Goal: Transaction & Acquisition: Purchase product/service

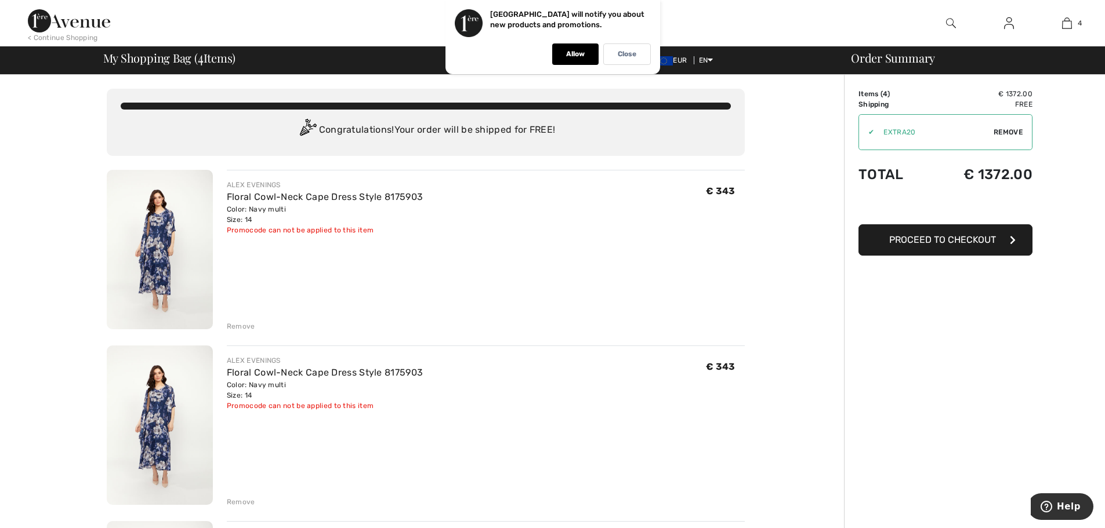
click at [234, 325] on div "Remove" at bounding box center [241, 326] width 28 height 10
click at [232, 324] on div "Remove" at bounding box center [241, 326] width 28 height 10
click at [235, 329] on div "Remove" at bounding box center [241, 326] width 28 height 10
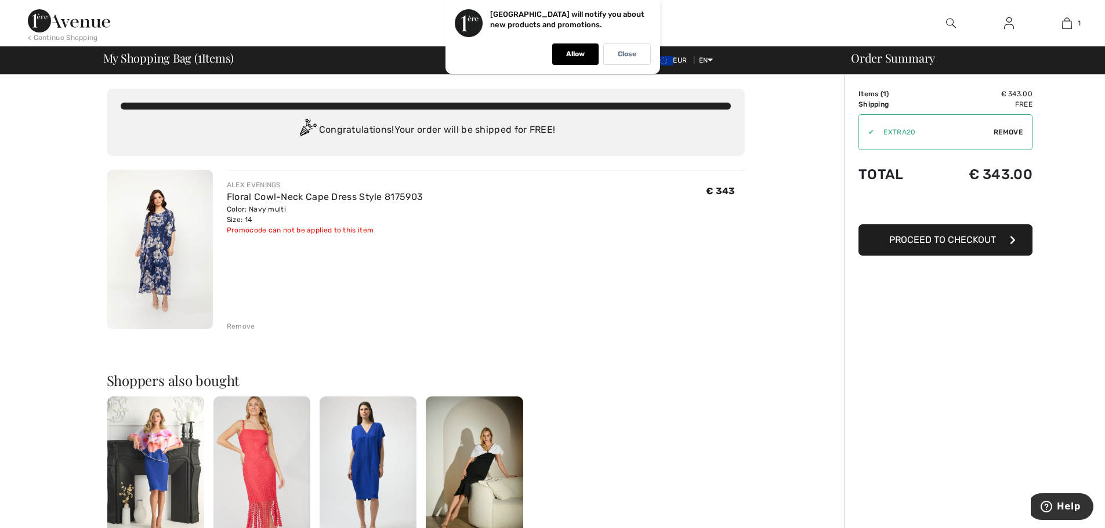
click at [972, 244] on span "Proceed to Checkout" at bounding box center [942, 239] width 107 height 11
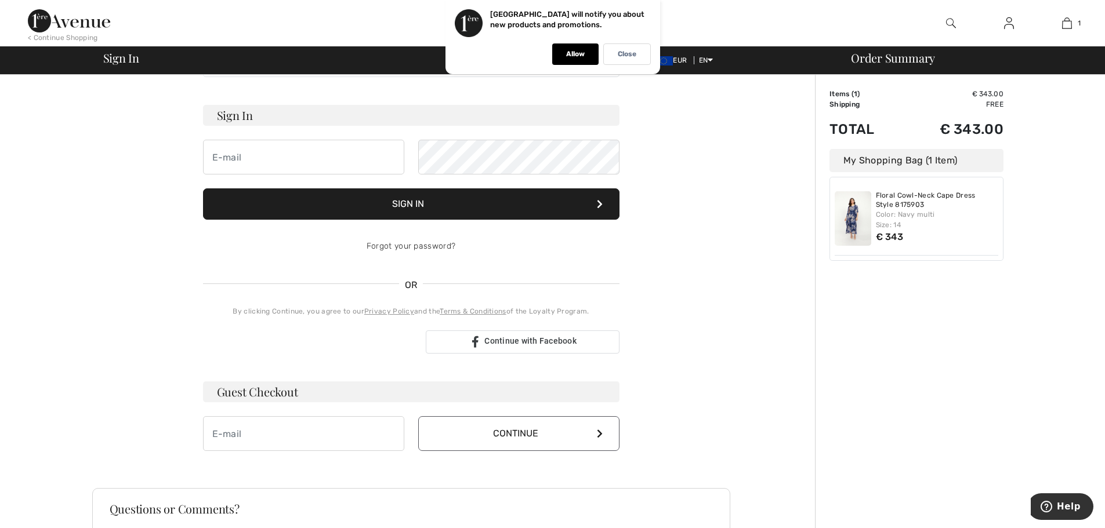
scroll to position [116, 0]
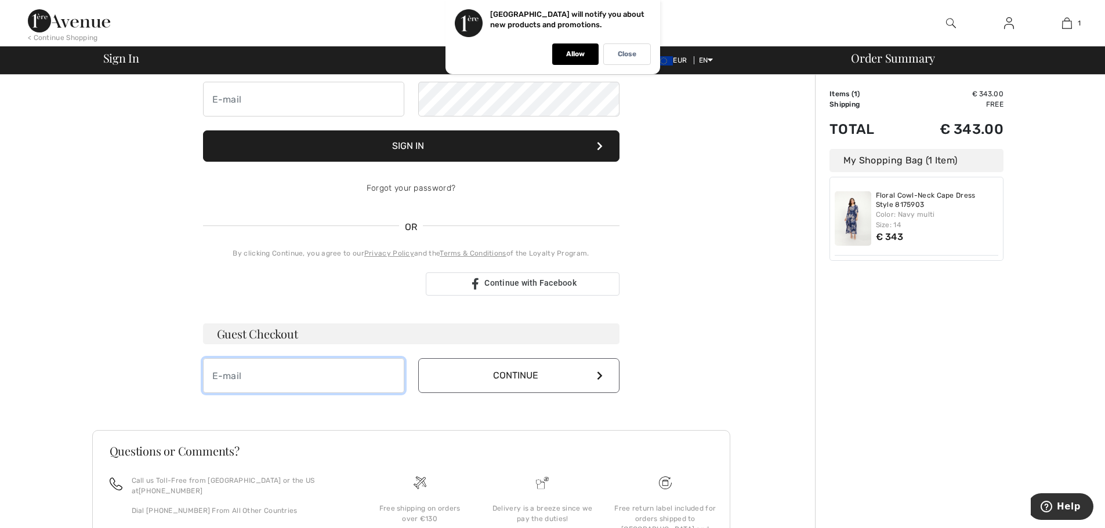
click at [247, 371] on input "email" at bounding box center [303, 375] width 201 height 35
type input "[PERSON_NAME][EMAIL_ADDRESS][PERSON_NAME][DOMAIN_NAME]"
click at [599, 378] on icon at bounding box center [600, 375] width 6 height 9
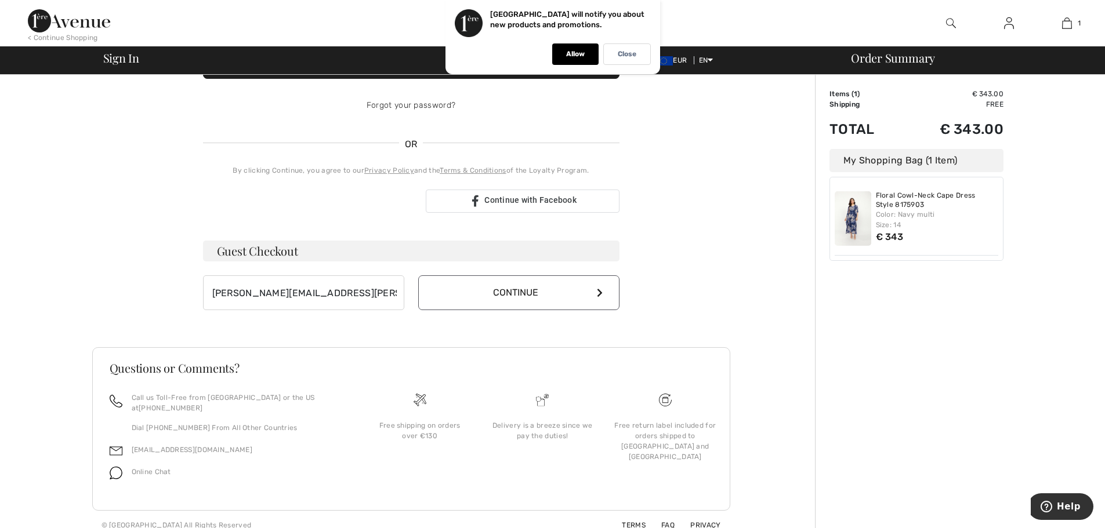
scroll to position [200, 0]
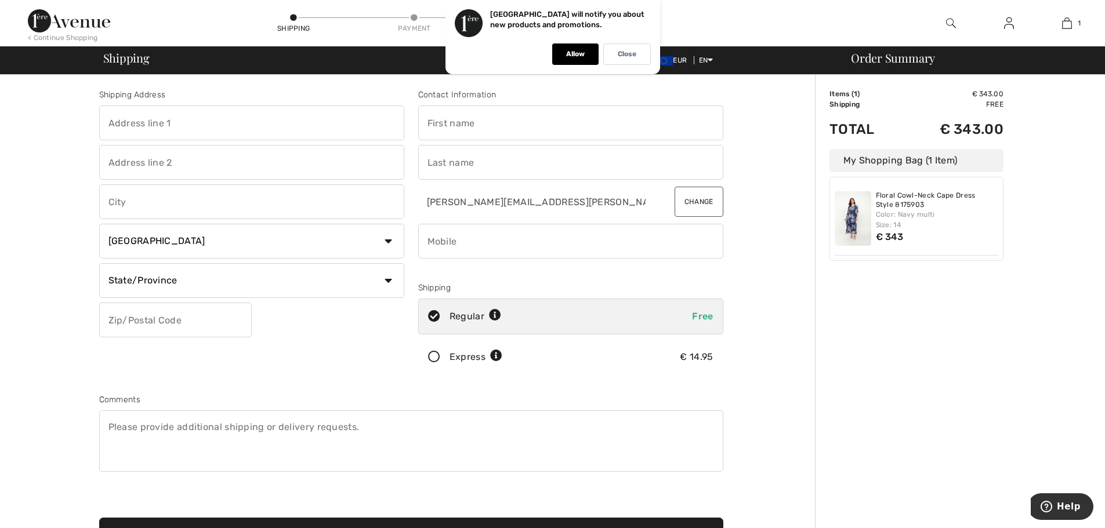
click at [193, 120] on input "text" at bounding box center [251, 123] width 305 height 35
type input "KAPELLESTRAAT 73"
click at [132, 203] on input "text" at bounding box center [251, 201] width 305 height 35
type input "ASSENEDE"
click at [392, 240] on select "Country Canada United States Afghanistan Aland Islands Albania Algeria American…" at bounding box center [251, 241] width 305 height 35
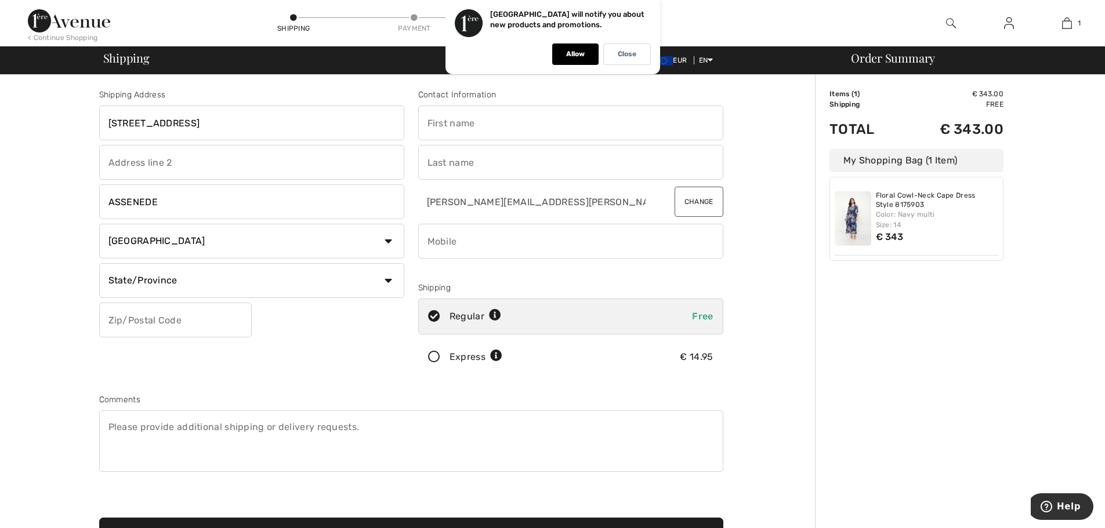
select select "BE"
click at [99, 224] on select "Country Canada United States Afghanistan Aland Islands Albania Algeria American…" at bounding box center [251, 241] width 305 height 35
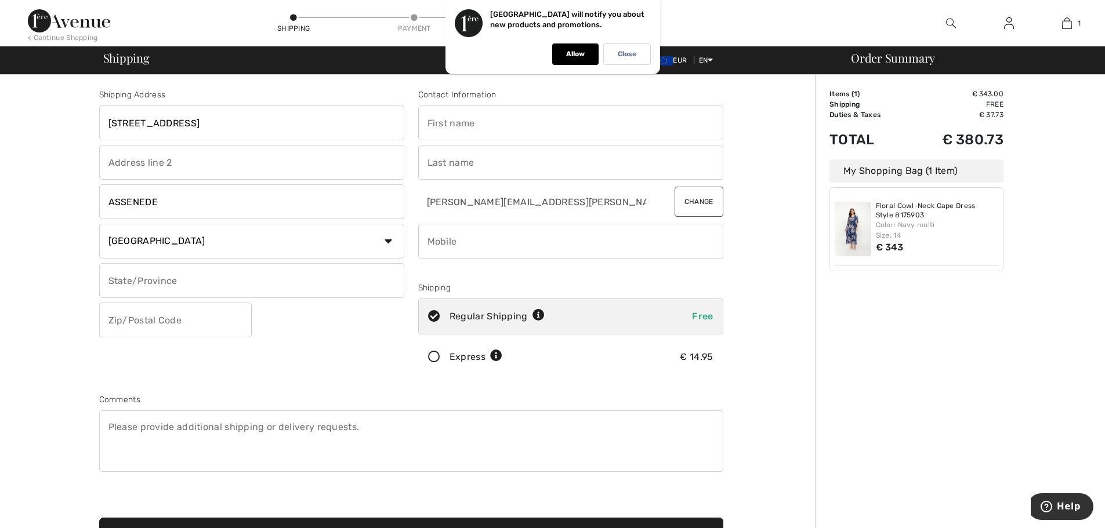
drag, startPoint x: 154, startPoint y: 276, endPoint x: 155, endPoint y: 268, distance: 8.2
click at [155, 271] on input "text" at bounding box center [251, 280] width 305 height 35
type input "OOST VLAANDEREN"
click at [118, 317] on input "text" at bounding box center [175, 320] width 153 height 35
type input "9960"
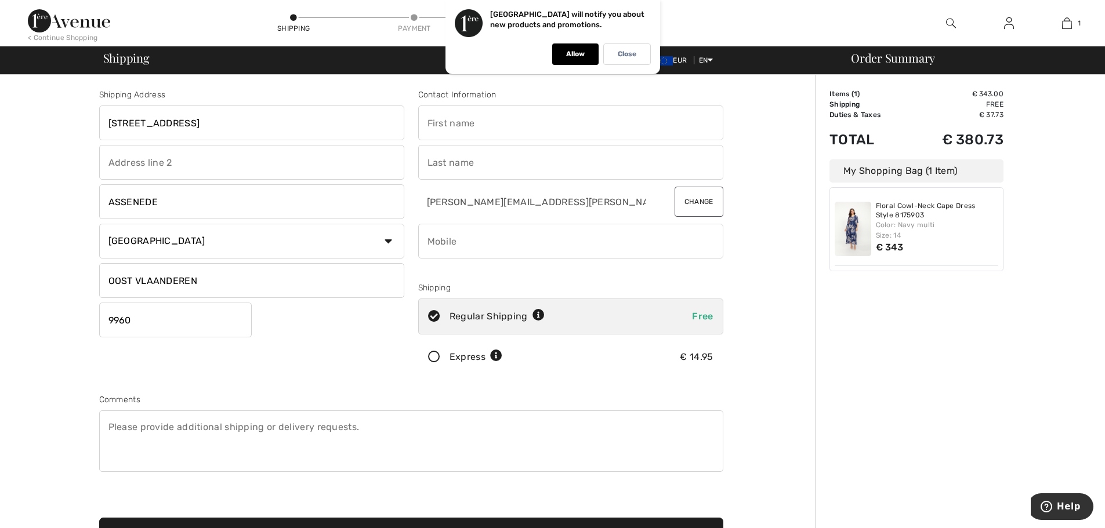
click at [447, 124] on input "text" at bounding box center [570, 123] width 305 height 35
type input "PAUL"
click at [475, 165] on input "text" at bounding box center [570, 162] width 305 height 35
type input "GRYP"
click at [425, 241] on input "phone" at bounding box center [570, 241] width 305 height 35
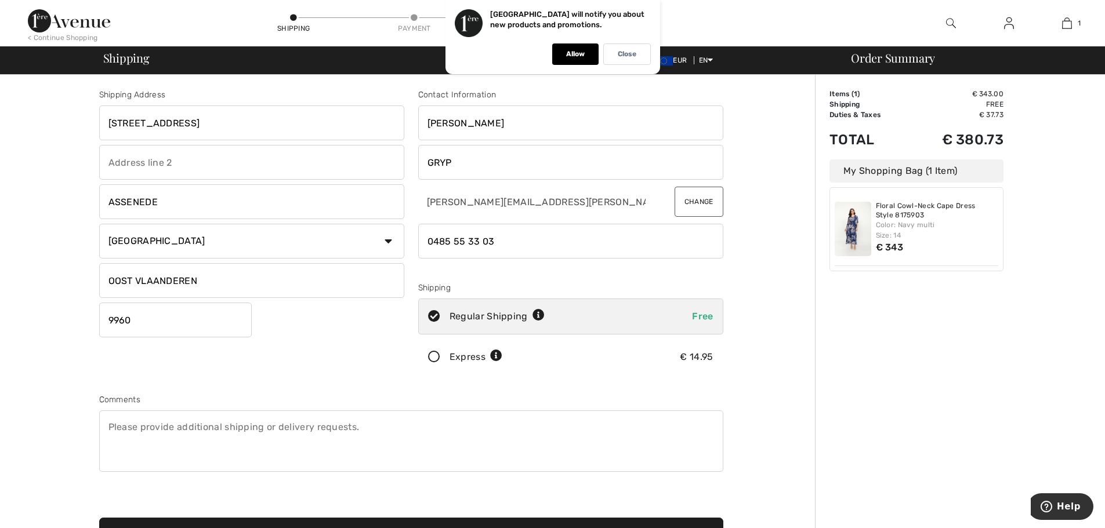
type input "0485553303"
click at [435, 356] on icon at bounding box center [434, 358] width 31 height 12
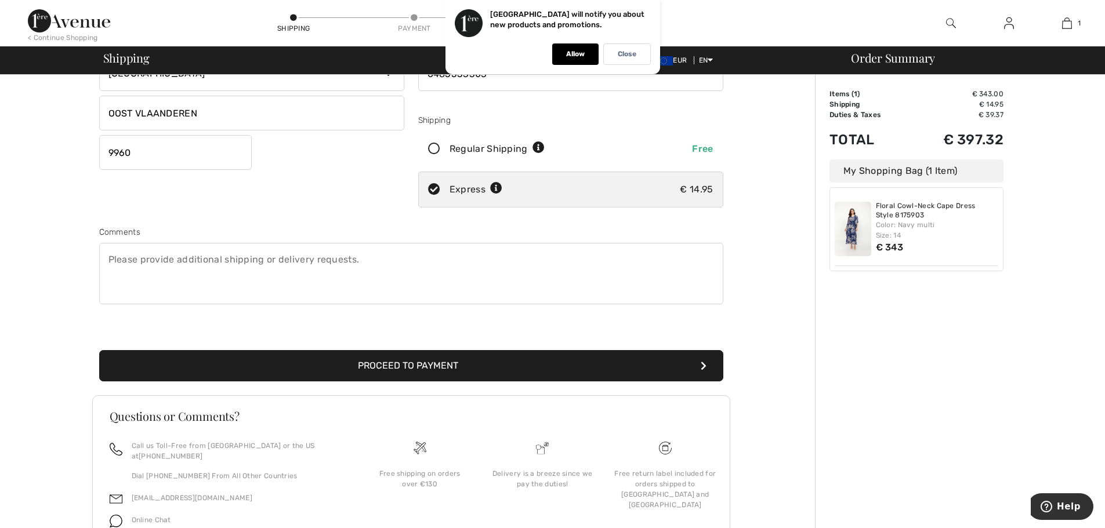
scroll to position [174, 0]
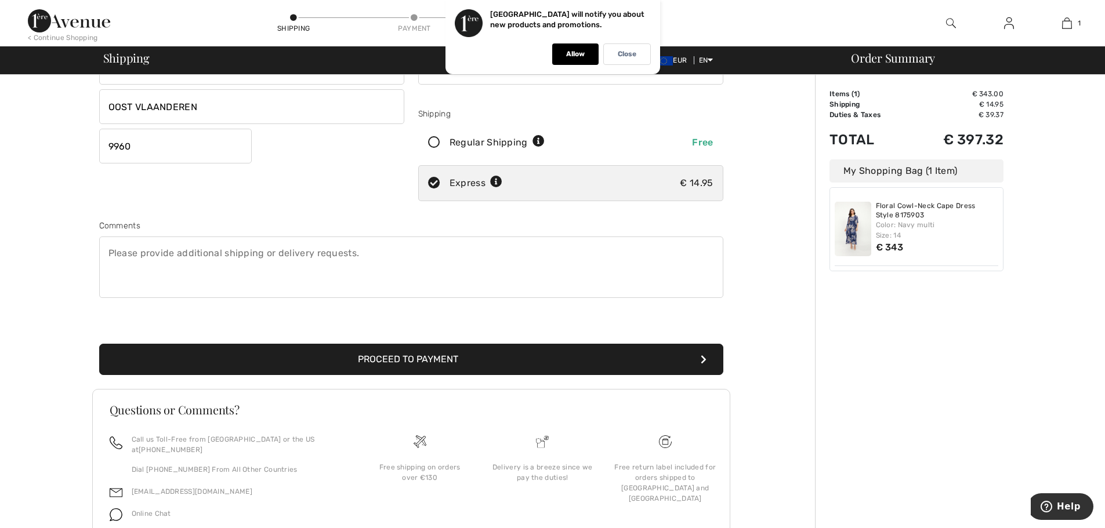
click at [410, 357] on button "Proceed to Payment" at bounding box center [411, 359] width 624 height 31
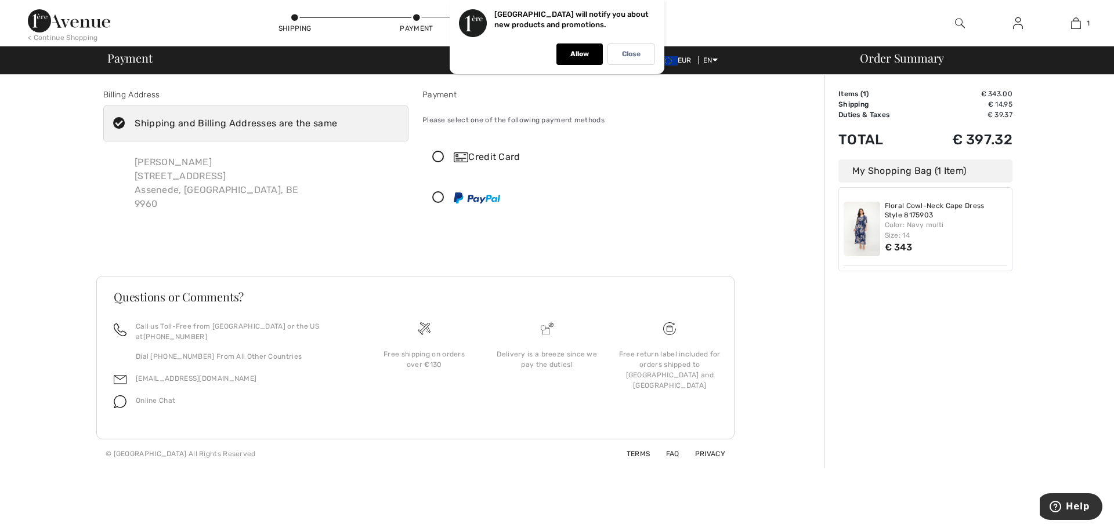
click at [433, 155] on icon at bounding box center [438, 157] width 31 height 12
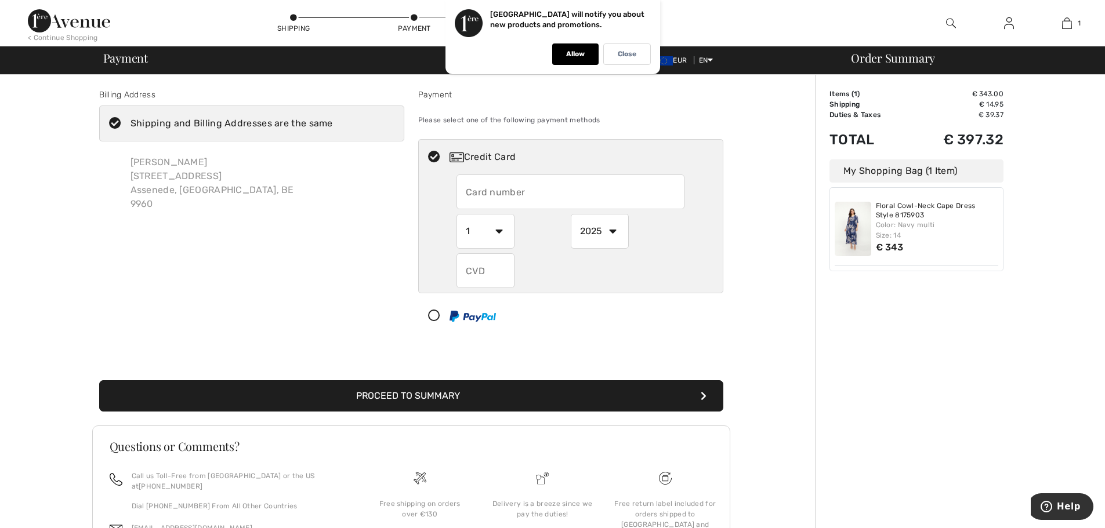
click at [468, 188] on input "text" at bounding box center [570, 192] width 228 height 35
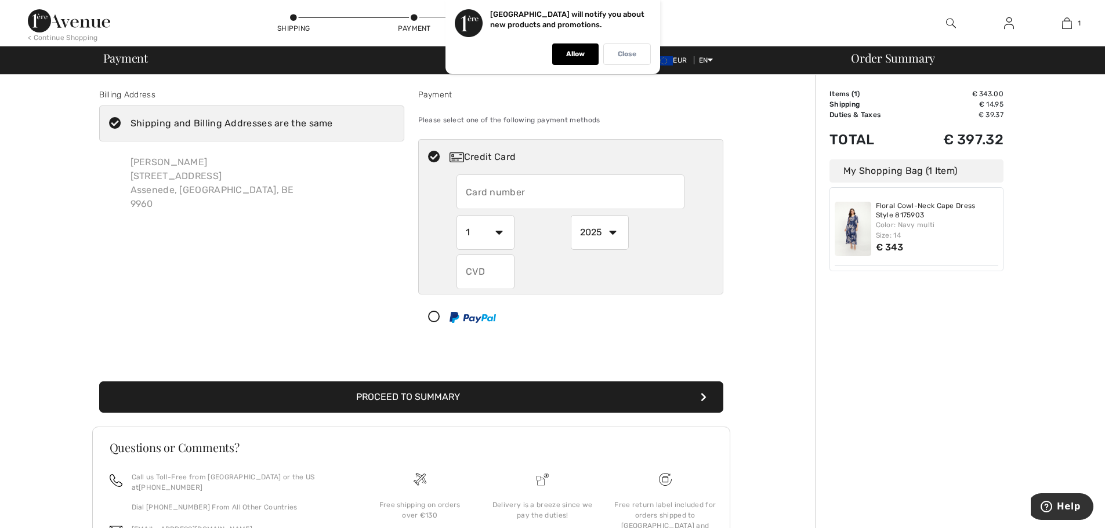
click at [634, 53] on p "Close" at bounding box center [627, 54] width 19 height 9
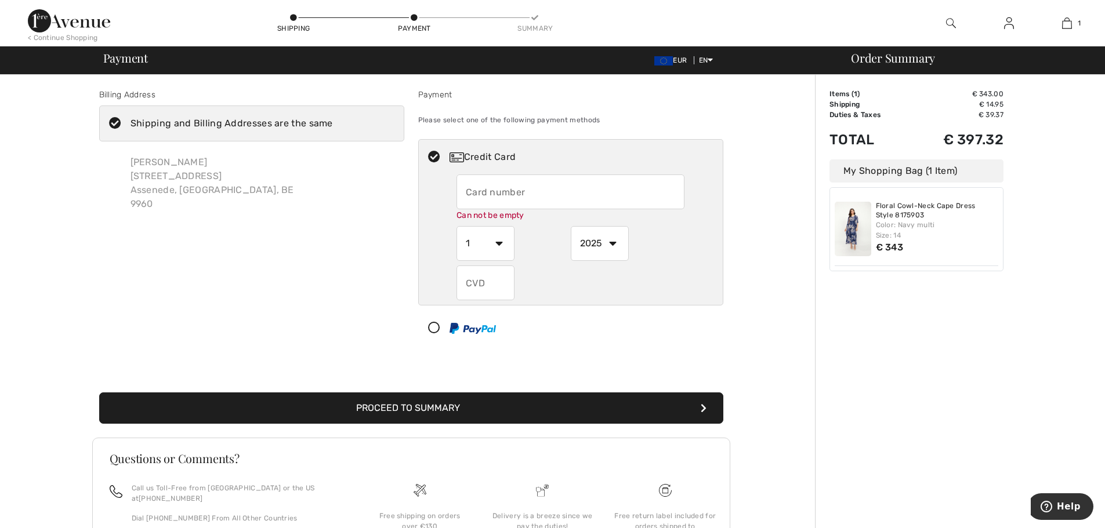
click at [465, 191] on input "text" at bounding box center [570, 192] width 228 height 35
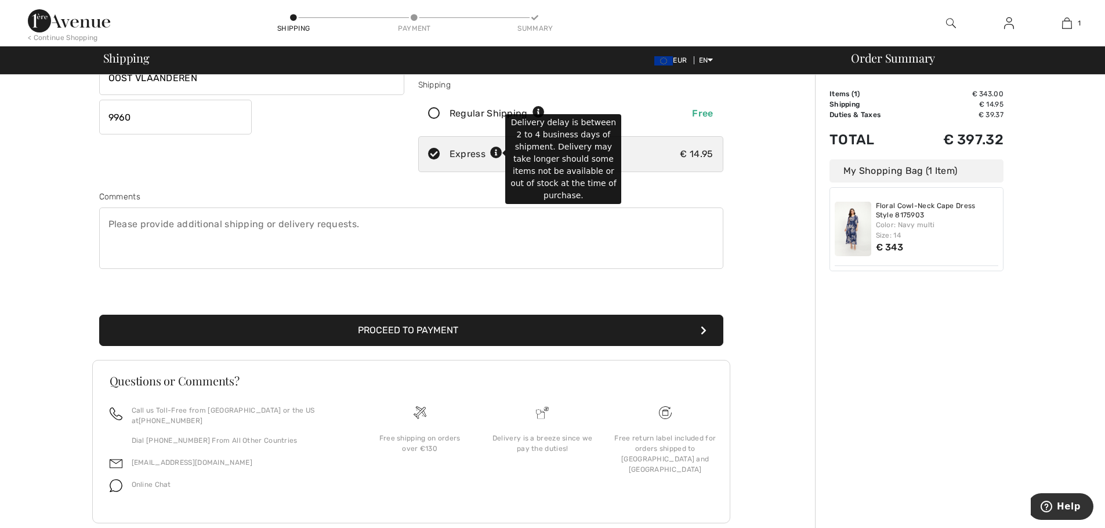
scroll to position [217, 0]
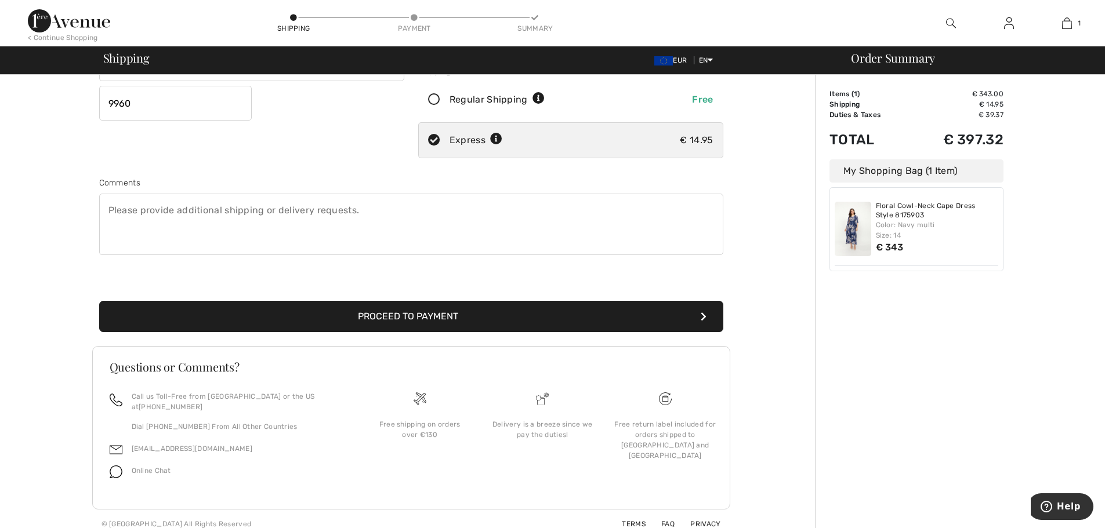
click at [404, 320] on button "Proceed to Payment" at bounding box center [411, 316] width 624 height 31
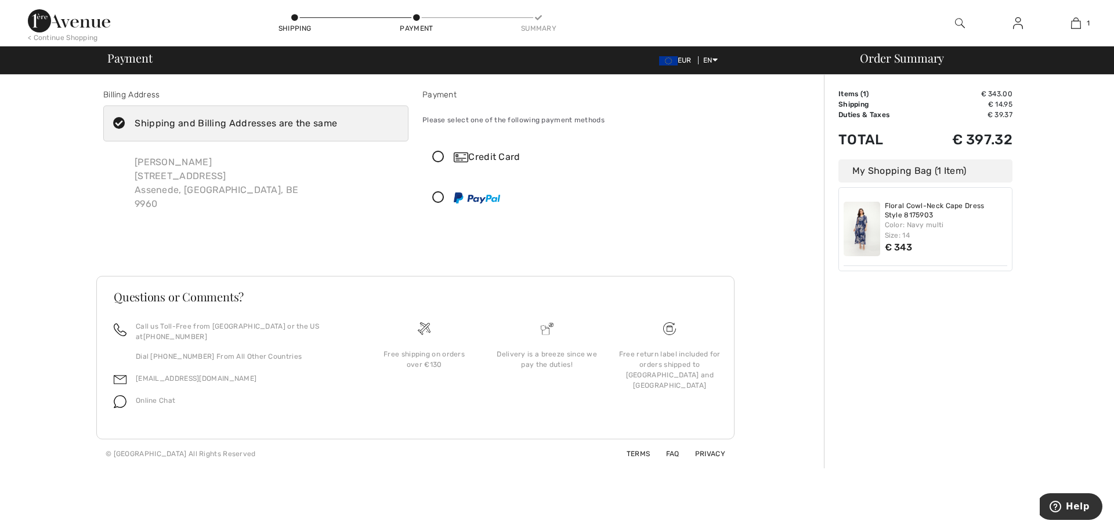
drag, startPoint x: 433, startPoint y: 197, endPoint x: 440, endPoint y: 206, distance: 12.1
click at [433, 197] on icon at bounding box center [438, 198] width 31 height 12
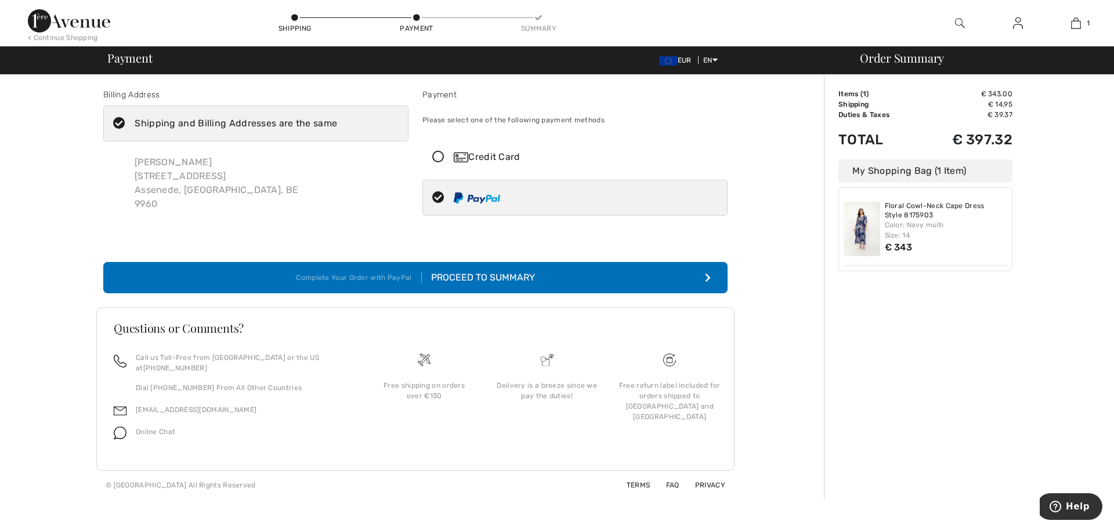
click at [480, 277] on div "Proceed to Summary" at bounding box center [478, 278] width 113 height 14
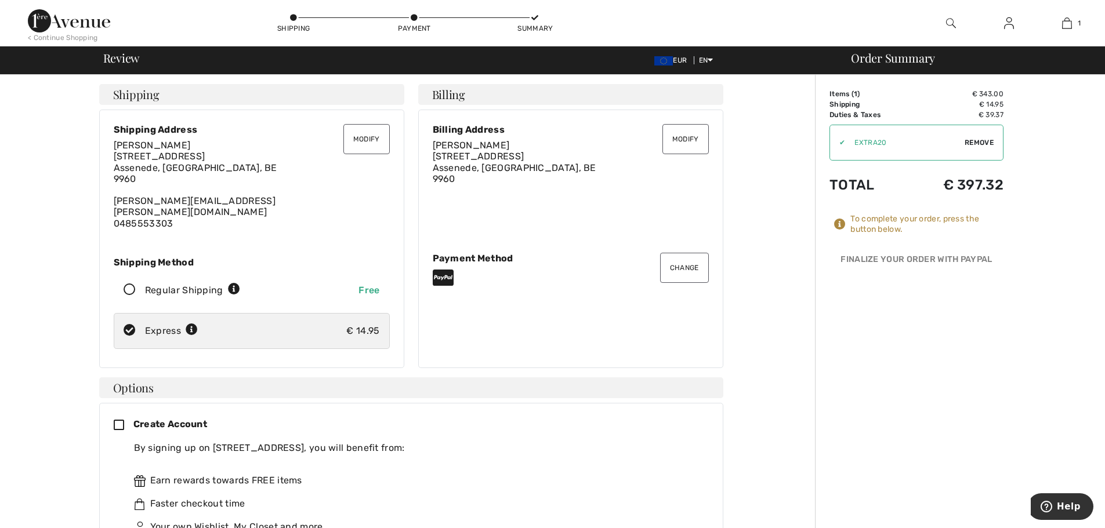
click at [668, 259] on button "Change" at bounding box center [684, 268] width 49 height 30
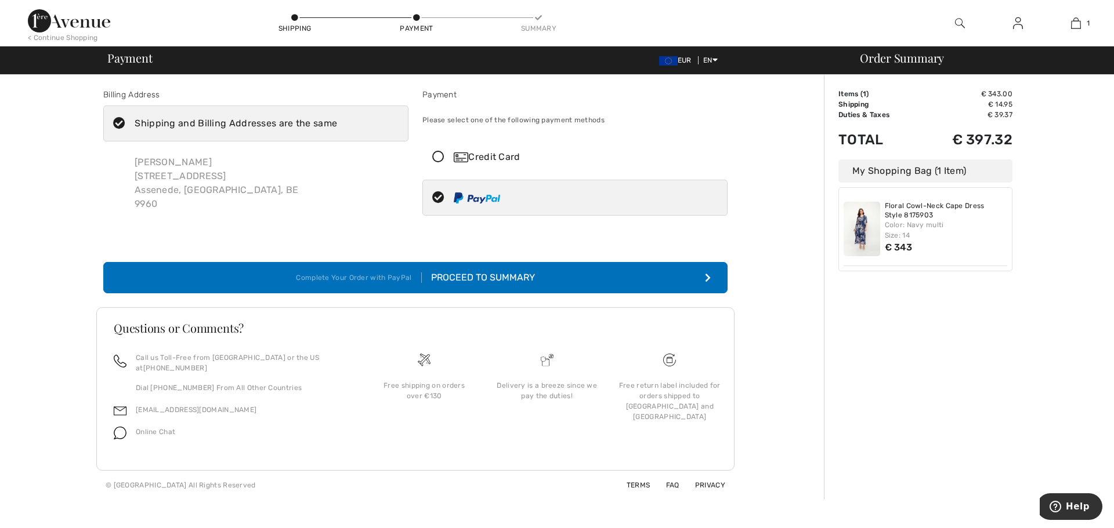
click at [438, 155] on icon at bounding box center [438, 157] width 31 height 12
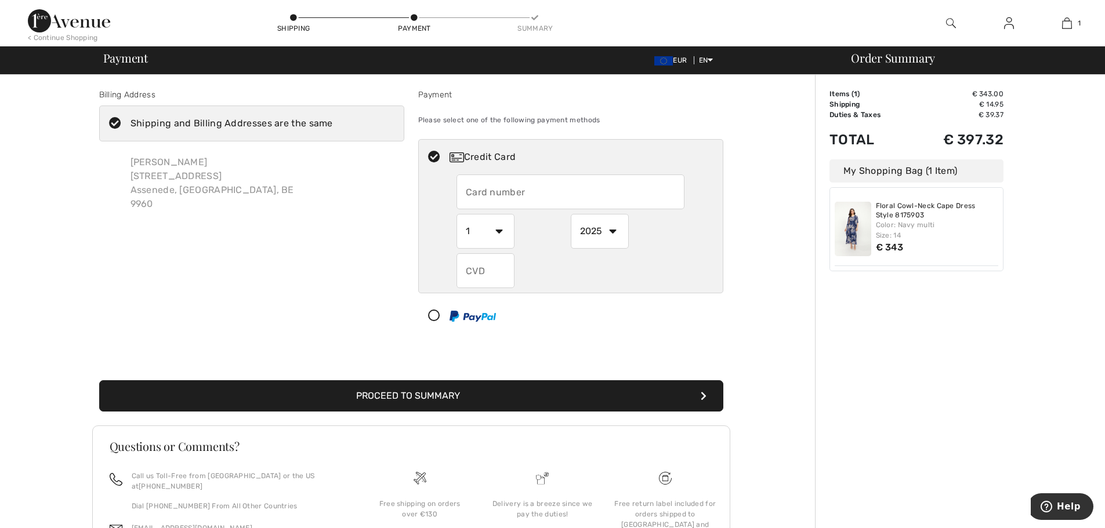
click at [472, 193] on input "text" at bounding box center [570, 192] width 228 height 35
type input "5294821486775870"
click at [501, 227] on select "1 2 3 4 5 6 7 8 9 10 11 12" at bounding box center [485, 231] width 58 height 35
select select "8"
click at [456, 214] on select "1 2 3 4 5 6 7 8 9 10 11 12" at bounding box center [485, 231] width 58 height 35
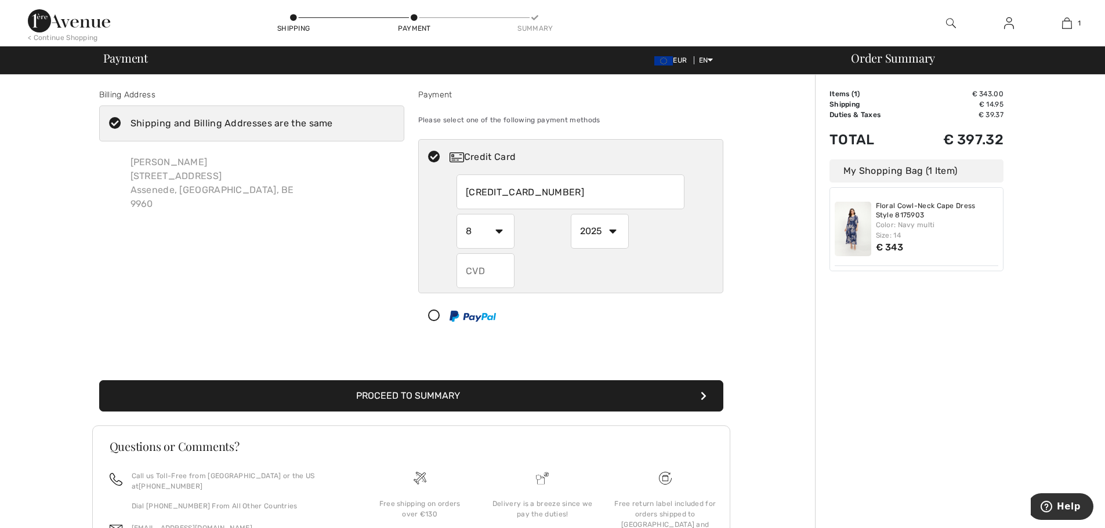
click at [611, 234] on select "2025 2026 2027 2028 2029 2030 2031 2032 2033 2034 2035" at bounding box center [600, 231] width 58 height 35
select select "2027"
click at [571, 214] on select "2025 2026 2027 2028 2029 2030 2031 2032 2033 2034 2035" at bounding box center [600, 231] width 58 height 35
click at [471, 280] on input "text" at bounding box center [485, 270] width 58 height 35
type input "433"
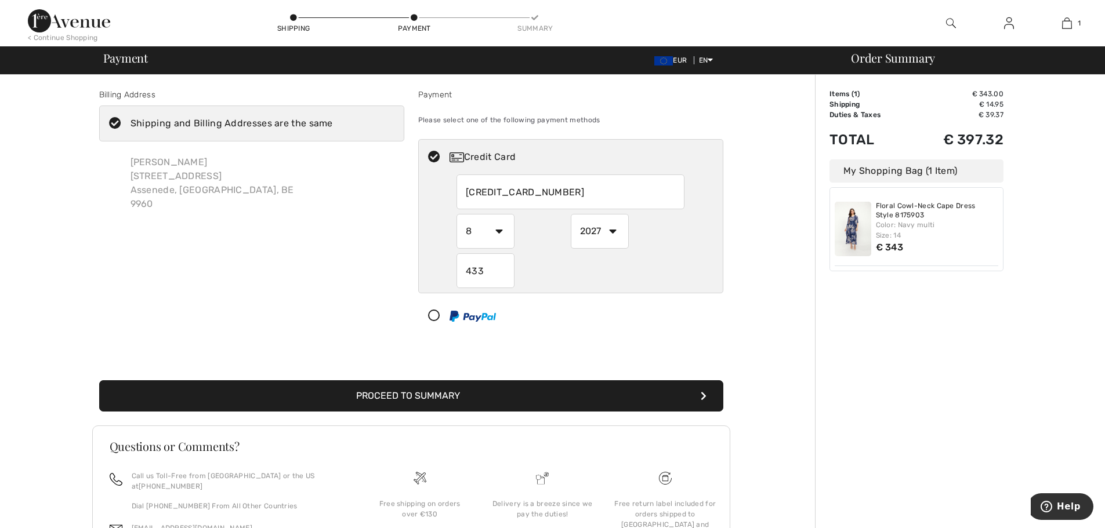
click at [421, 397] on button "Proceed to Summary" at bounding box center [411, 396] width 624 height 31
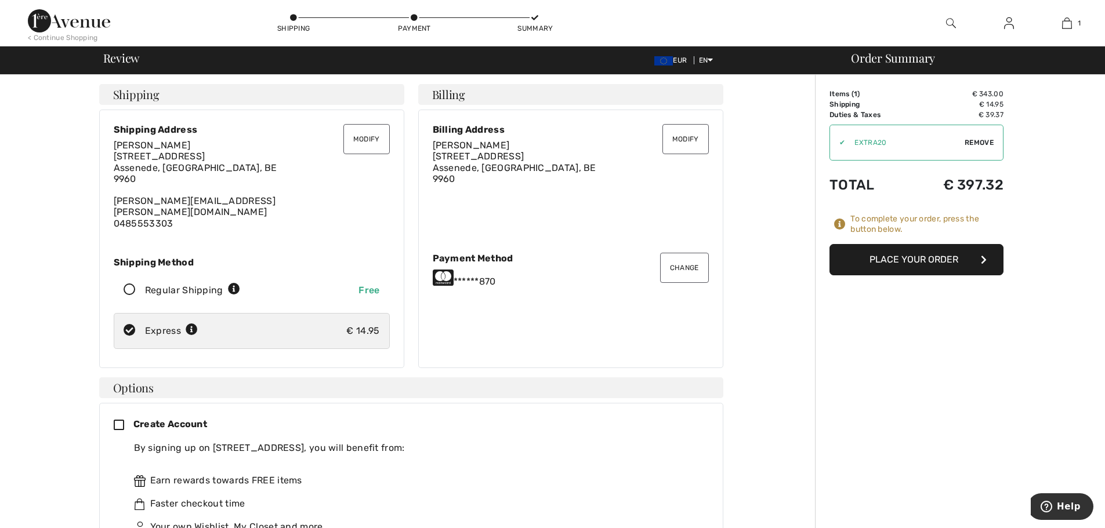
click at [693, 263] on button "Change" at bounding box center [684, 268] width 49 height 30
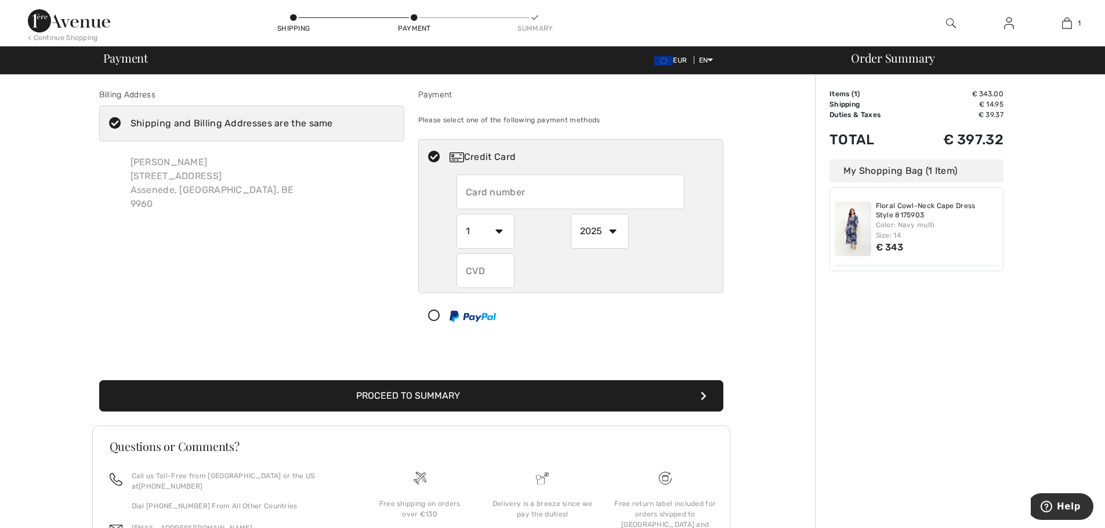
click at [463, 191] on input "text" at bounding box center [570, 192] width 228 height 35
click at [466, 188] on input "text" at bounding box center [570, 192] width 228 height 35
radio input "true"
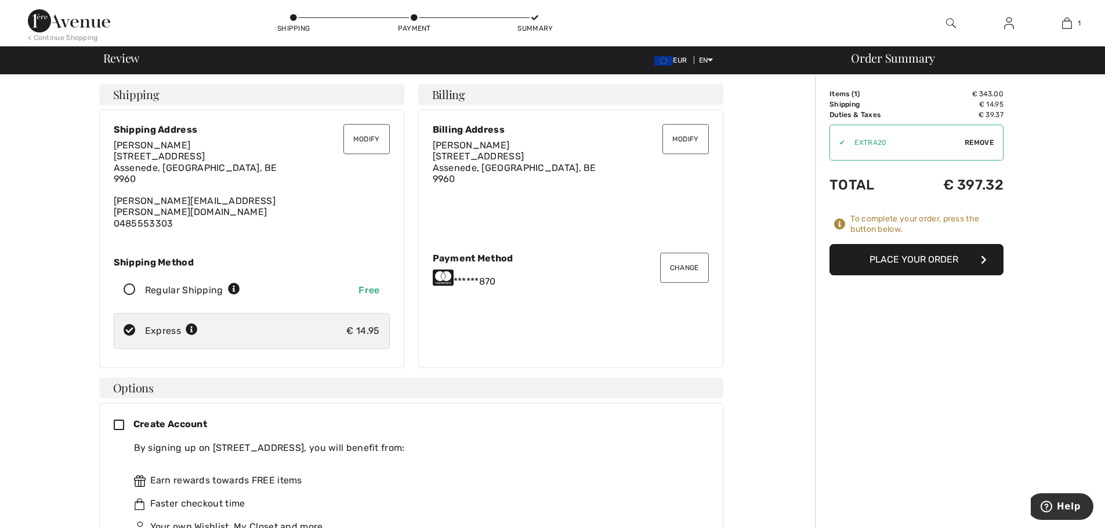
click at [360, 138] on button "Modify" at bounding box center [366, 139] width 46 height 30
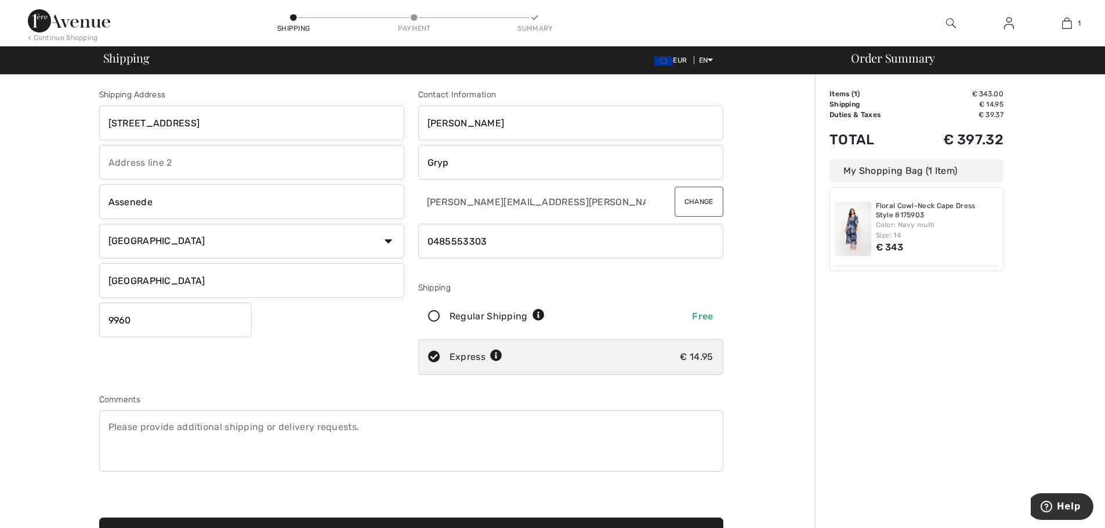
click at [429, 122] on input "Paul" at bounding box center [570, 123] width 305 height 35
type input "l"
type input "ELISABETH"
click at [431, 162] on input "Gryp" at bounding box center [570, 162] width 305 height 35
type input "p"
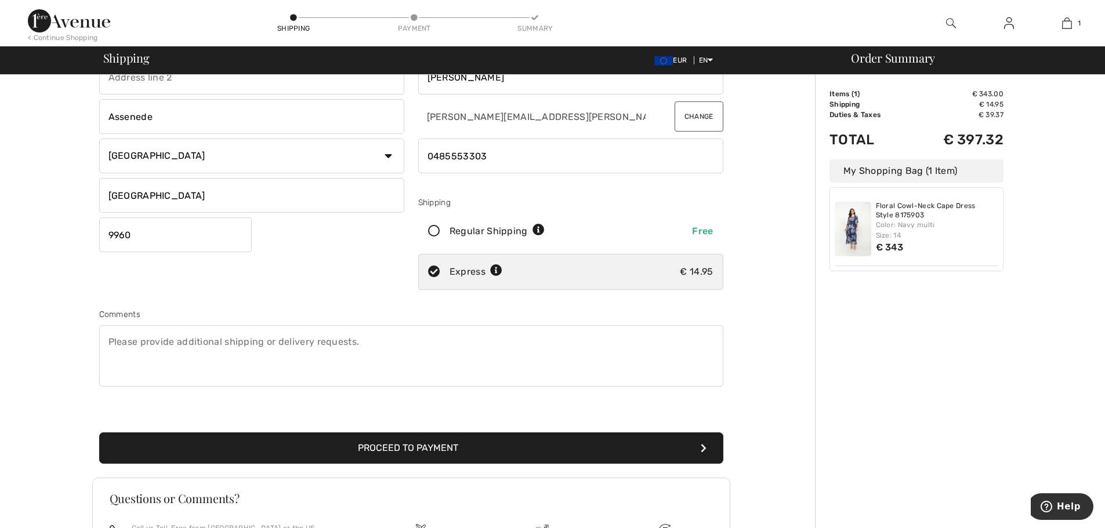
scroll to position [116, 0]
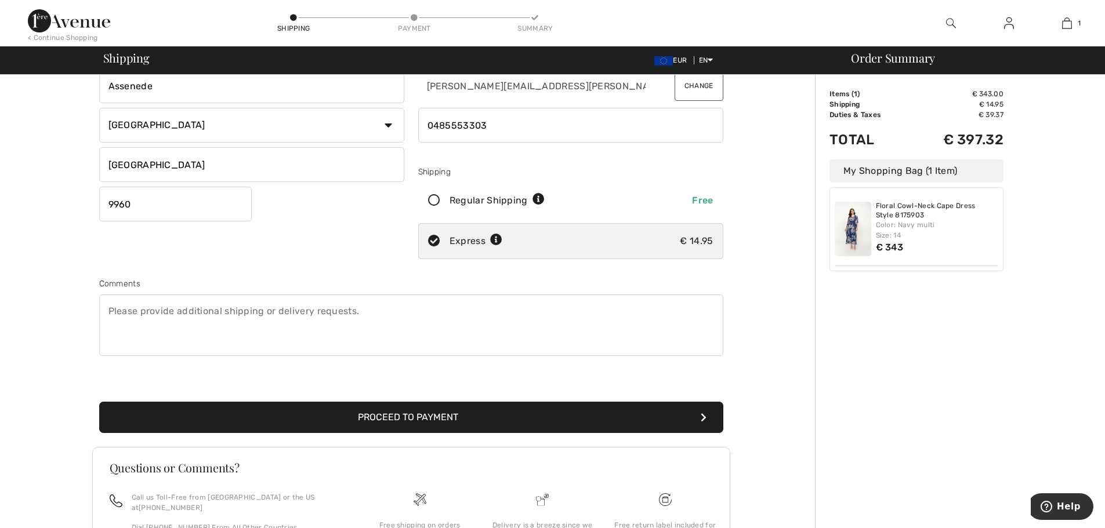
type input "CLAEYS"
click at [440, 411] on button "Proceed to Payment" at bounding box center [411, 417] width 624 height 31
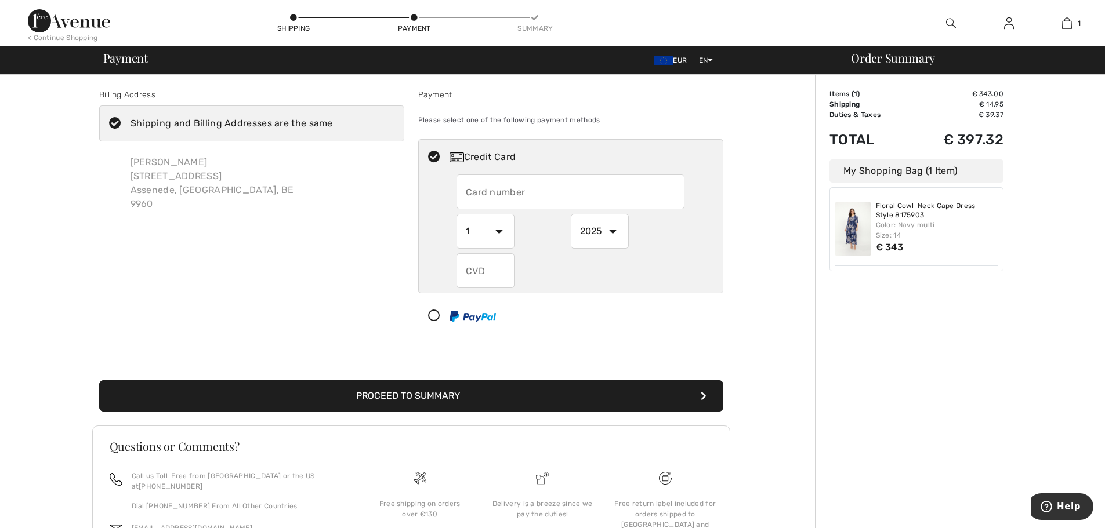
click at [466, 187] on input "text" at bounding box center [570, 192] width 228 height 35
radio input "true"
type input "[CREDIT_CARD_NUMBER]"
click at [494, 229] on select "1 2 3 4 5 6 7 8 9 10 11 12" at bounding box center [485, 231] width 58 height 35
radio input "true"
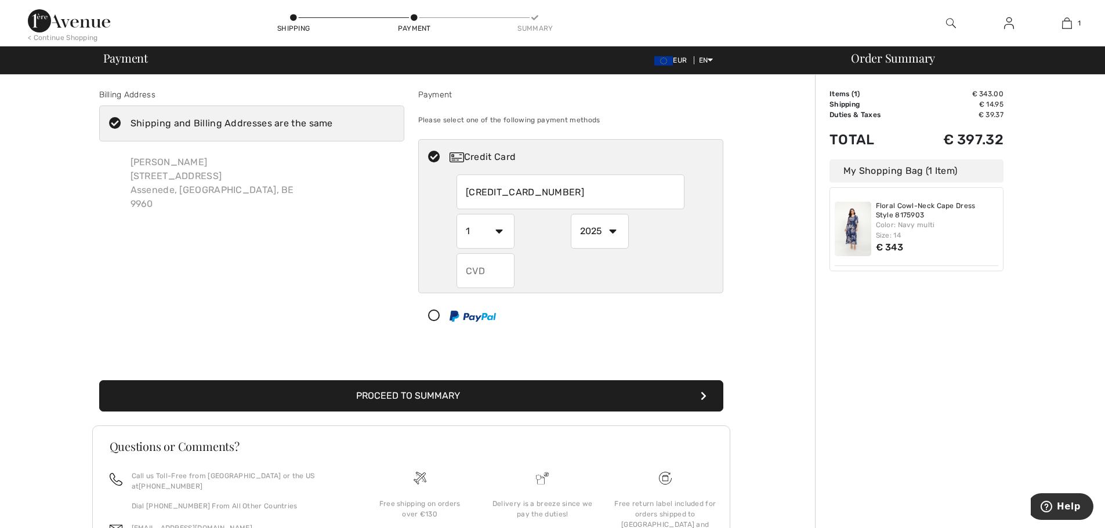
select select "8"
click at [456, 214] on select "1 2 3 4 5 6 7 8 9 10 11 12" at bounding box center [485, 231] width 58 height 35
click at [613, 227] on select "2025 2026 2027 2028 2029 2030 2031 2032 2033 2034 2035" at bounding box center [600, 231] width 58 height 35
radio input "true"
select select "2027"
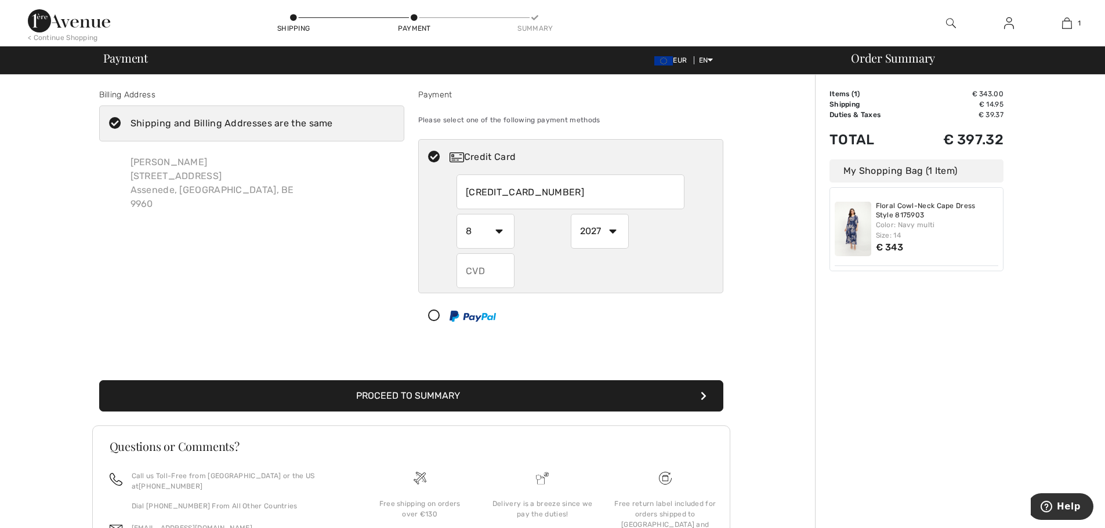
click at [571, 214] on select "2025 2026 2027 2028 2029 2030 2031 2032 2033 2034 2035" at bounding box center [600, 231] width 58 height 35
click at [496, 274] on input "text" at bounding box center [485, 270] width 58 height 35
radio input "true"
type input "433"
click at [415, 398] on button "Proceed to Summary" at bounding box center [411, 396] width 624 height 31
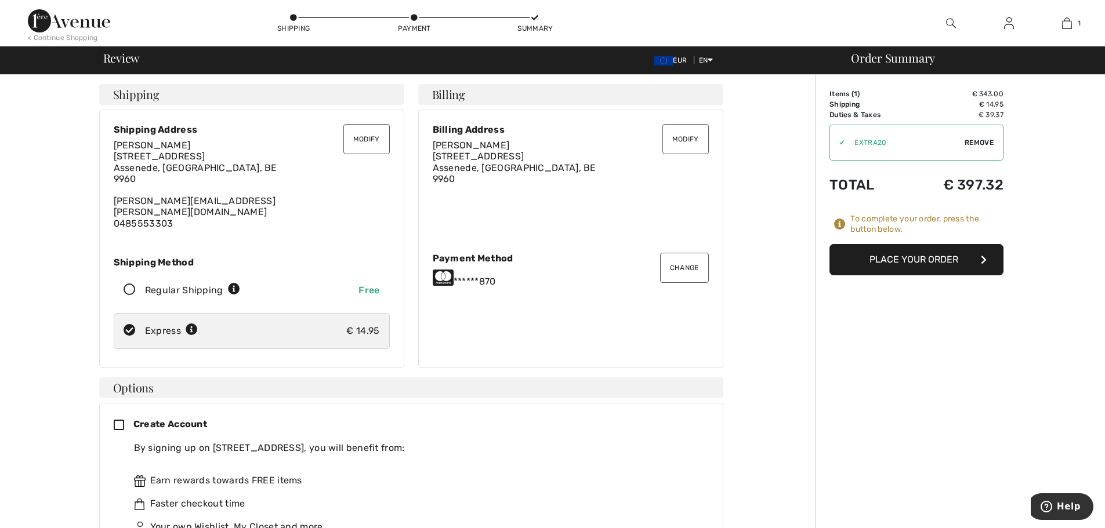
click at [671, 258] on button "Change" at bounding box center [684, 268] width 49 height 30
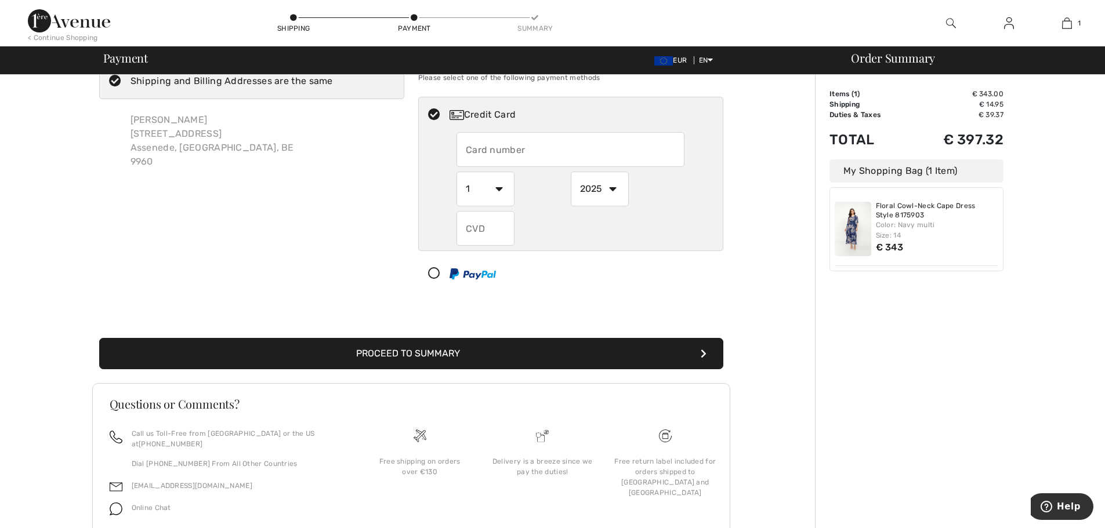
click at [496, 188] on select "1 2 3 4 5 6 7 8 9 10 11 12" at bounding box center [485, 189] width 58 height 35
radio input "true"
select select "8"
click at [456, 172] on select "1 2 3 4 5 6 7 8 9 10 11 12" at bounding box center [485, 189] width 58 height 35
click at [612, 187] on select "2025 2026 2027 2028 2029 2030 2031 2032 2033 2034 2035" at bounding box center [600, 189] width 58 height 35
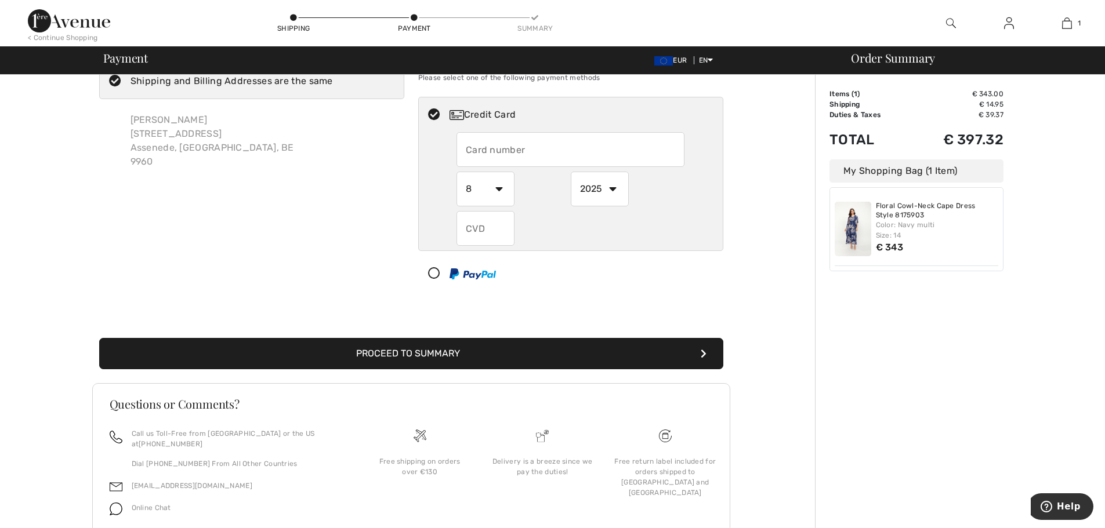
radio input "true"
select select "2027"
click at [571, 172] on select "2025 2026 2027 2028 2029 2030 2031 2032 2033 2034 2035" at bounding box center [600, 189] width 58 height 35
click at [430, 349] on button "Proceed to Summary" at bounding box center [411, 353] width 624 height 31
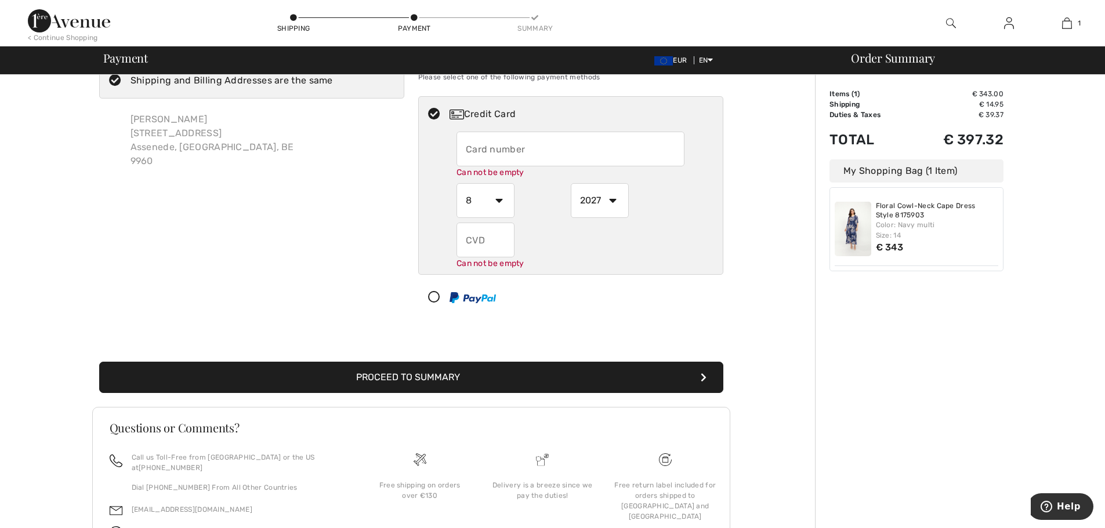
scroll to position [82, 0]
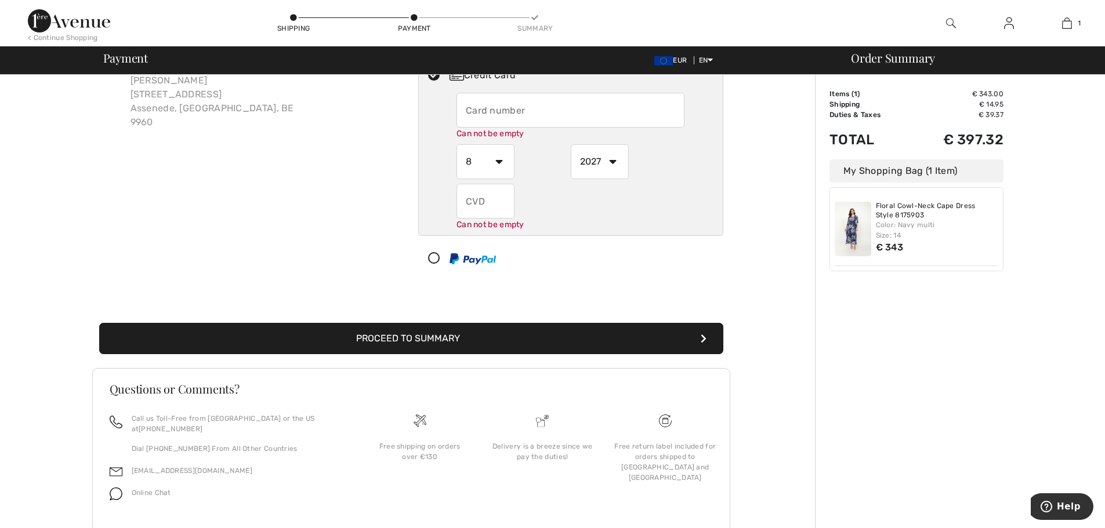
click at [466, 106] on input "text" at bounding box center [570, 110] width 228 height 35
radio input "true"
type input "5294821486775870"
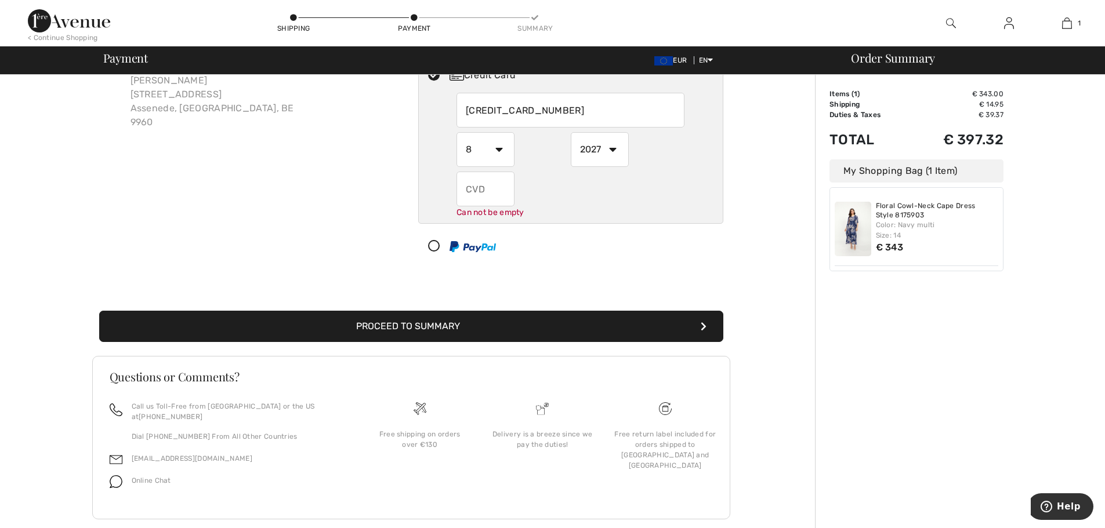
click at [467, 200] on input "text" at bounding box center [485, 189] width 58 height 35
radio input "true"
type input "433"
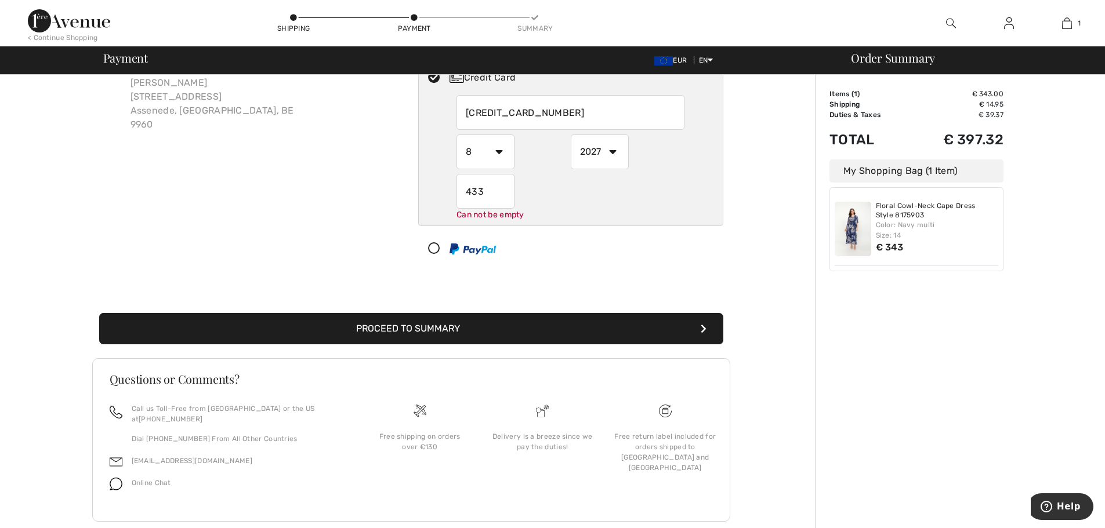
click at [421, 324] on button "Proceed to Summary" at bounding box center [411, 328] width 624 height 31
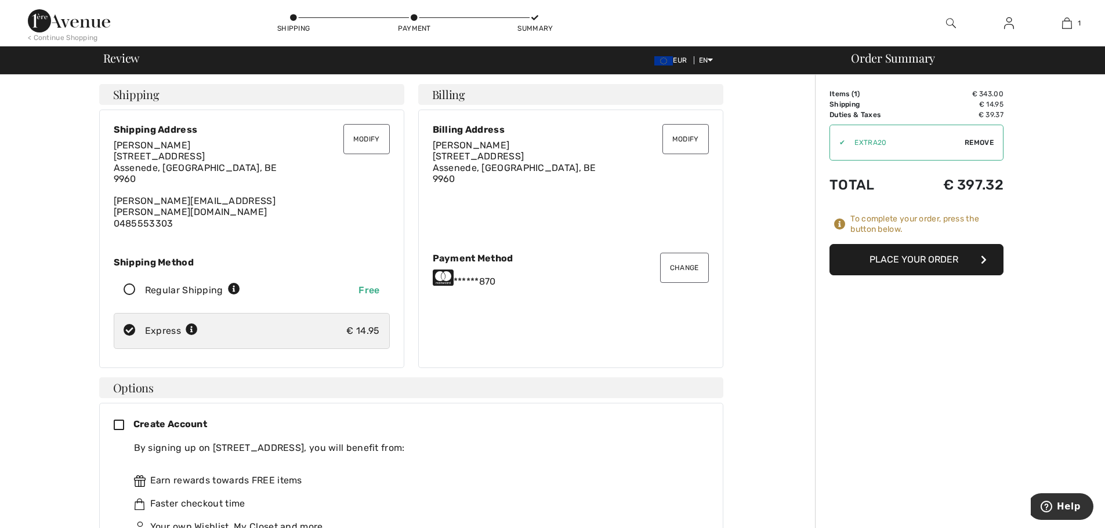
click at [928, 257] on button "Place Your Order" at bounding box center [916, 259] width 174 height 31
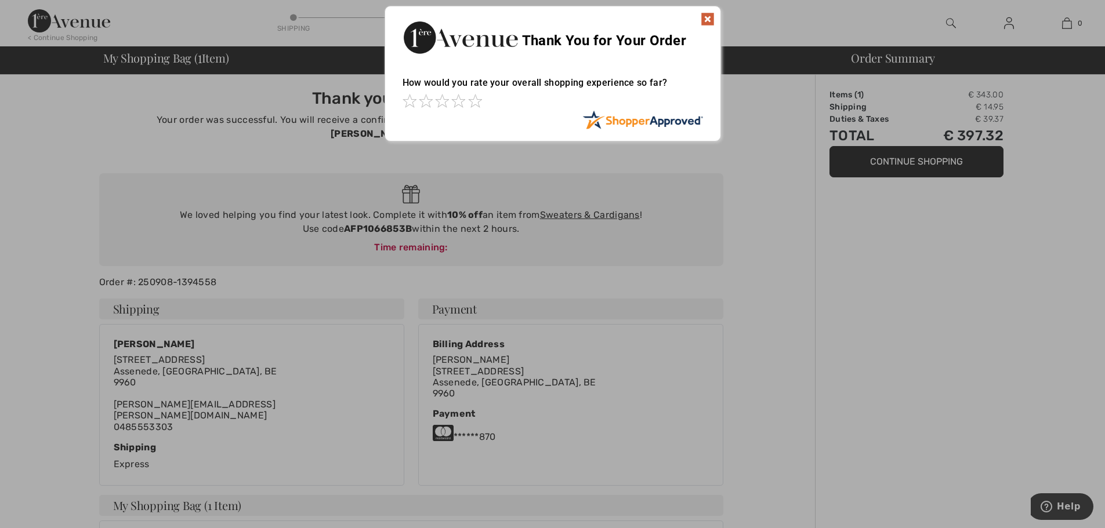
click at [710, 20] on img at bounding box center [708, 19] width 14 height 14
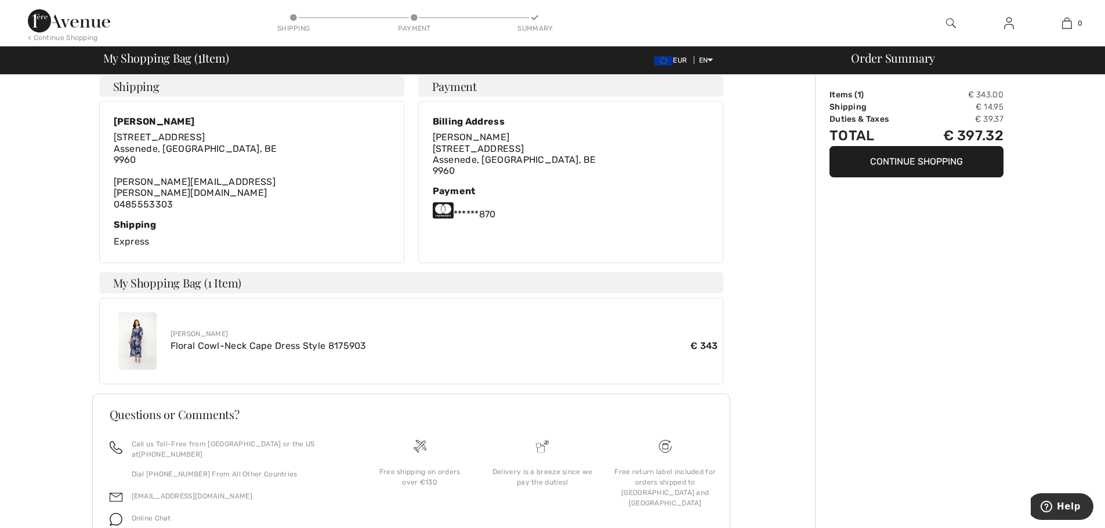
scroll to position [232, 0]
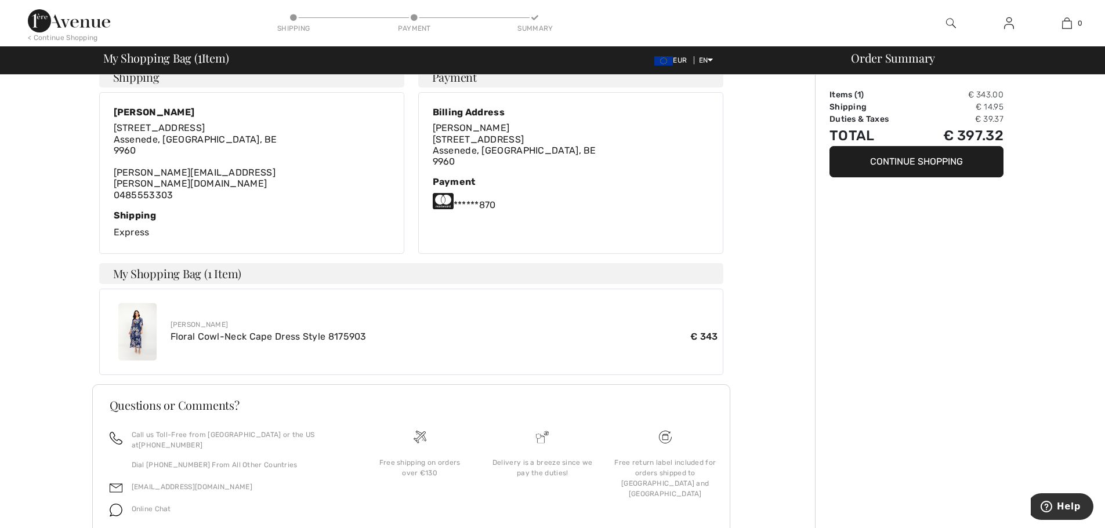
click at [905, 163] on button "Continue Shopping" at bounding box center [916, 161] width 174 height 31
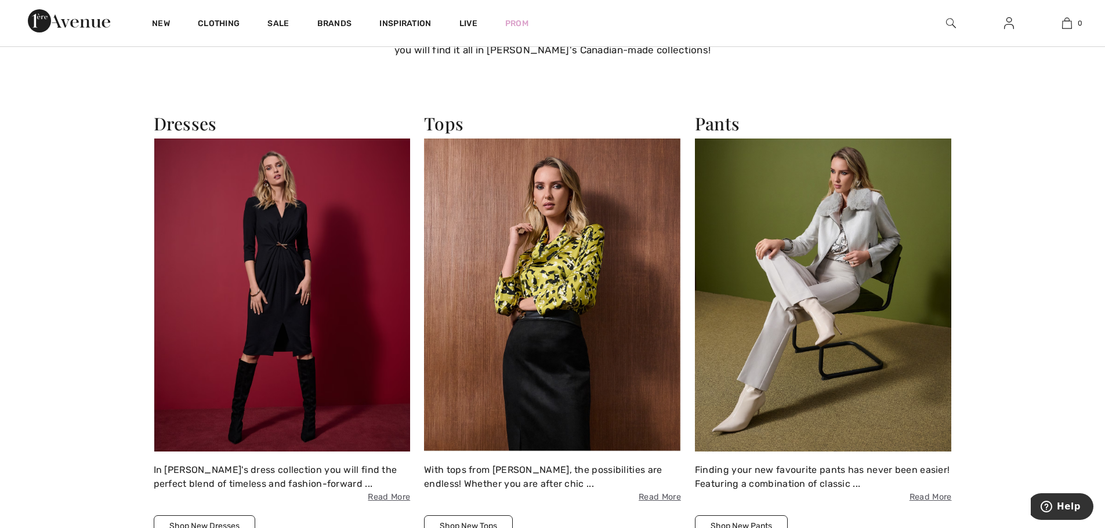
scroll to position [1856, 0]
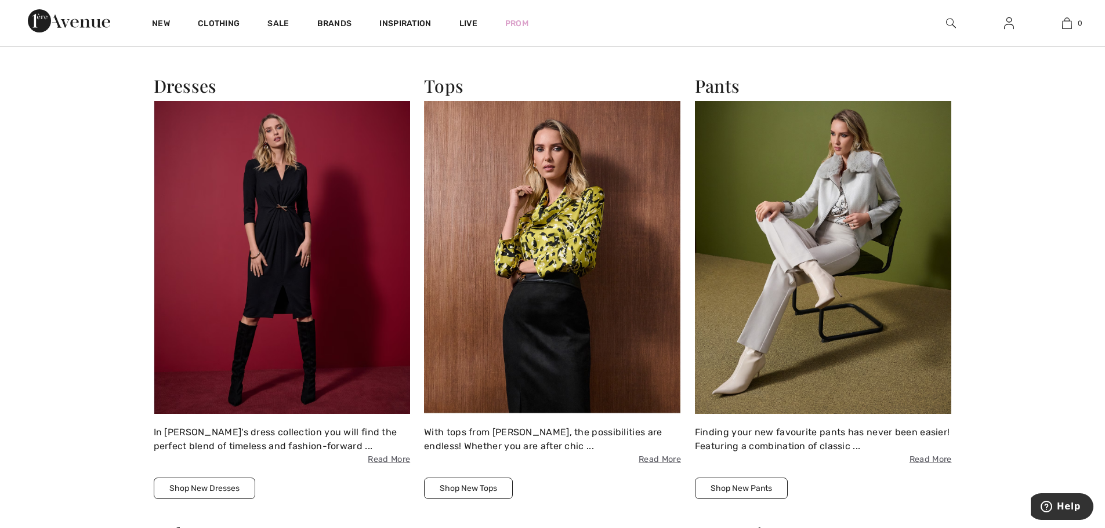
click at [684, 194] on div "Tops With tops from [PERSON_NAME], the possibilities are endless! Whether you a…" at bounding box center [552, 287] width 271 height 424
click at [848, 230] on img at bounding box center [823, 257] width 257 height 313
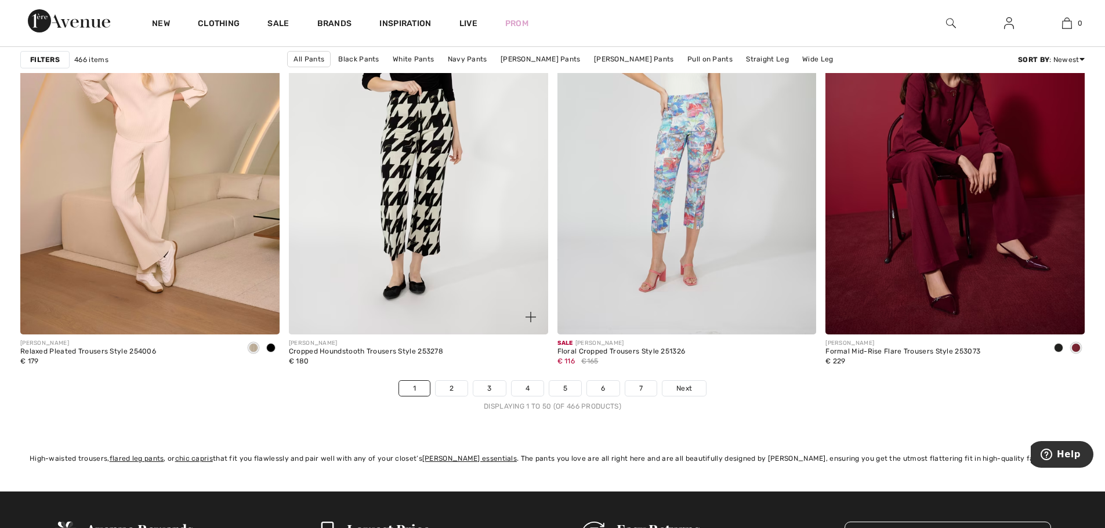
scroll to position [6670, 0]
